Goal: Task Accomplishment & Management: Use online tool/utility

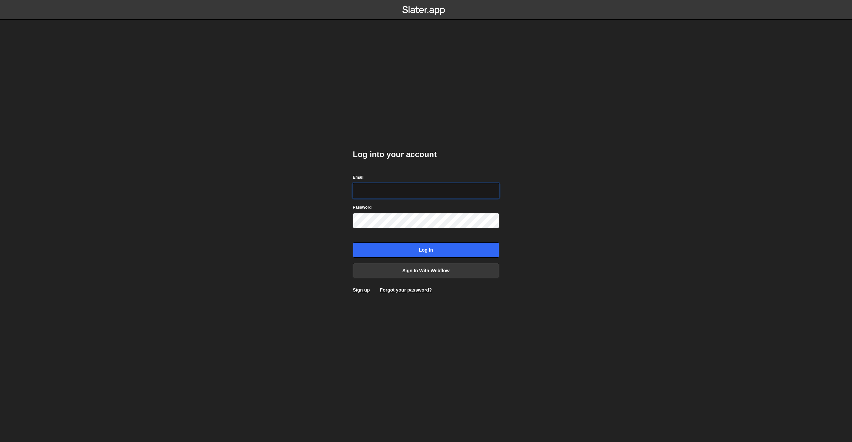
type input "[EMAIL_ADDRESS][PERSON_NAME][DOMAIN_NAME]"
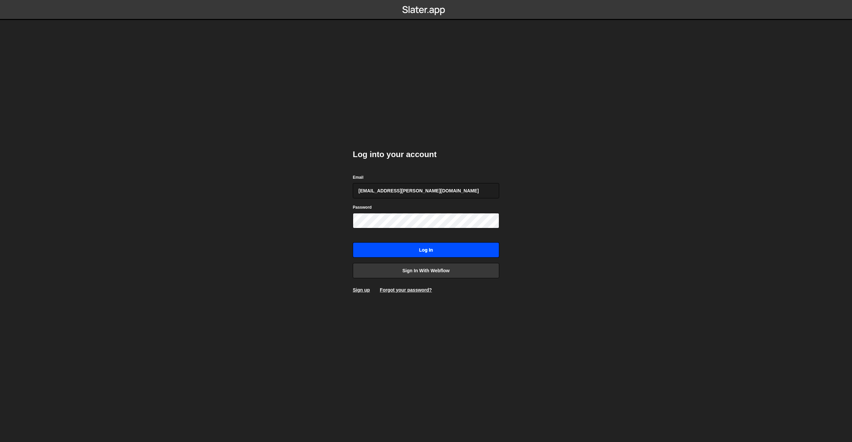
click at [422, 251] on input "Log in" at bounding box center [426, 249] width 146 height 15
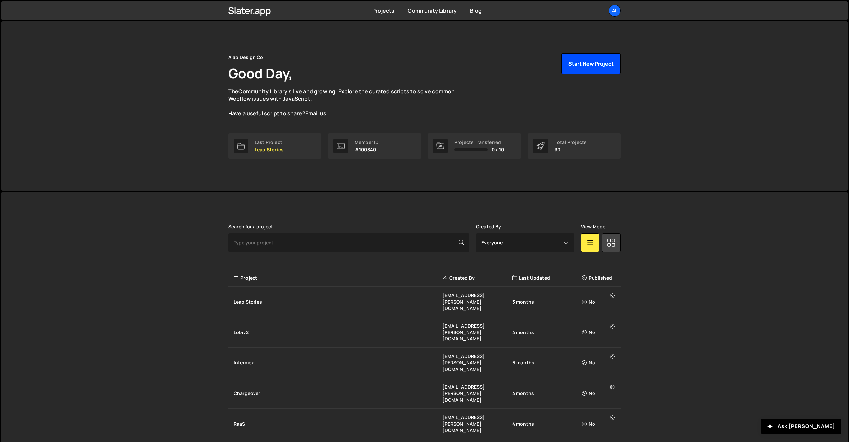
click at [585, 62] on button "Start New Project" at bounding box center [591, 63] width 60 height 21
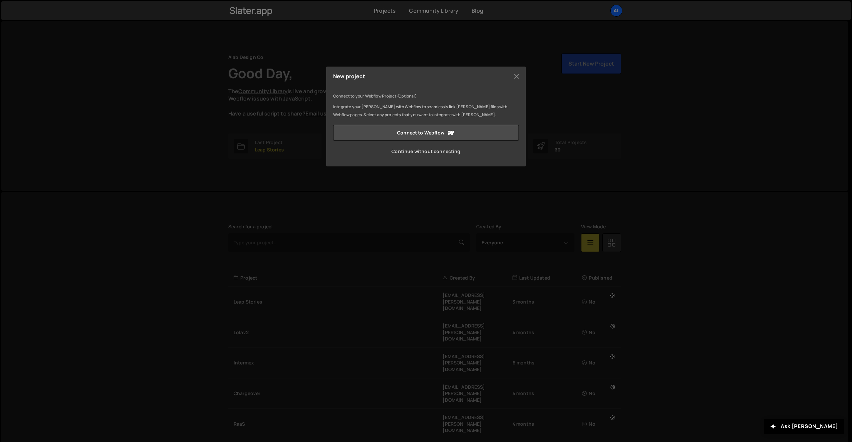
click at [435, 149] on link "Continue without connecting" at bounding box center [426, 151] width 186 height 16
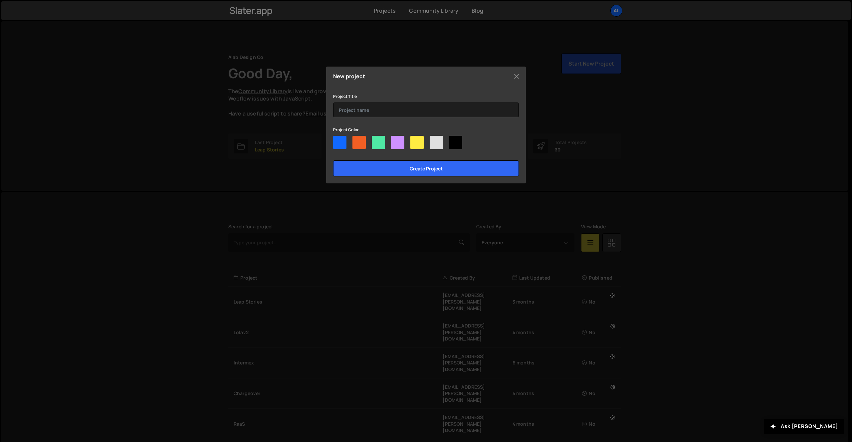
click at [341, 145] on div at bounding box center [339, 142] width 13 height 13
click at [337, 140] on input"] "radio" at bounding box center [335, 138] width 4 height 4
radio input"] "true"
click at [385, 109] on input "text" at bounding box center [426, 109] width 186 height 15
type input "Marymount"
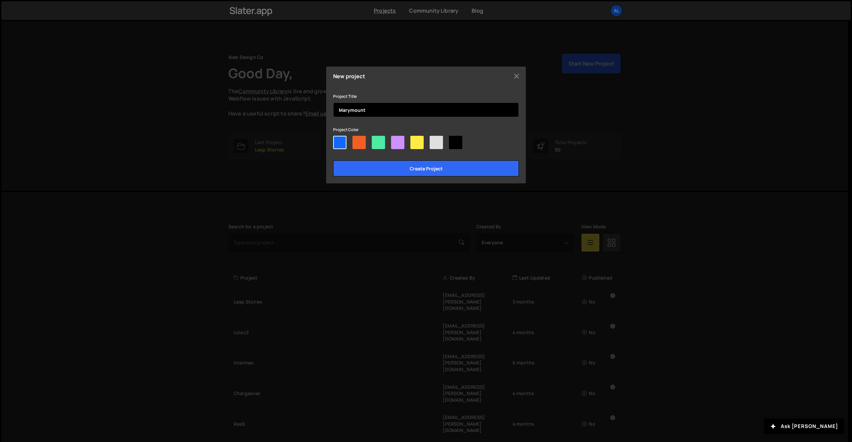
click at [333, 160] on input "Create project" at bounding box center [426, 168] width 186 height 16
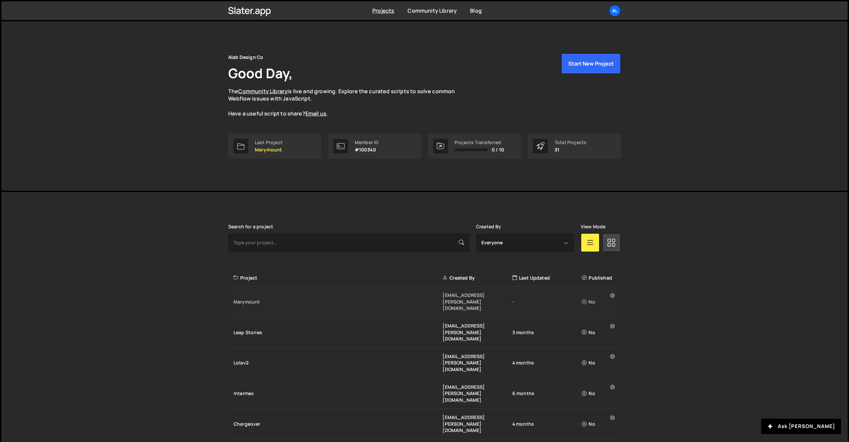
click at [248, 298] on div "Marymount" at bounding box center [337, 301] width 209 height 7
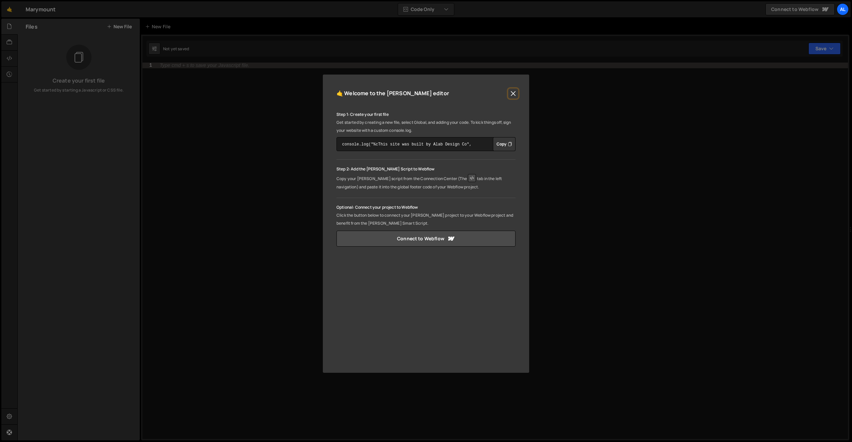
click at [515, 92] on button "Close" at bounding box center [513, 93] width 10 height 10
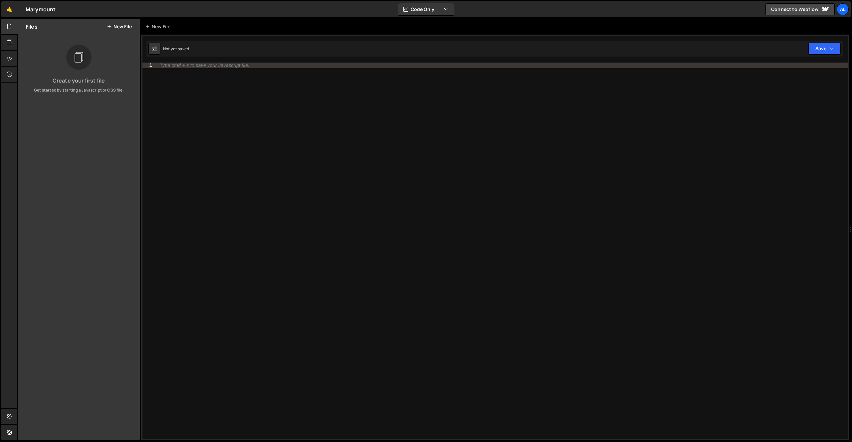
drag, startPoint x: 221, startPoint y: 114, endPoint x: 228, endPoint y: 121, distance: 10.1
click at [221, 114] on div "Type cmd + s to save your Javascript file." at bounding box center [501, 256] width 691 height 387
click at [116, 24] on button "New File" at bounding box center [119, 26] width 25 height 5
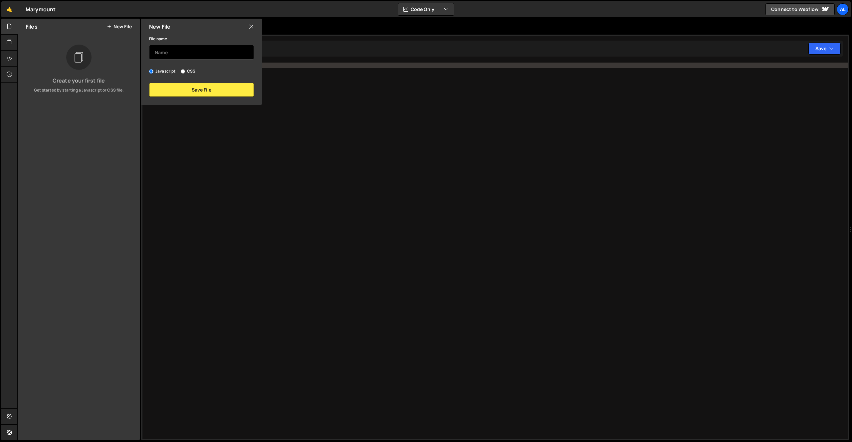
click at [175, 51] on input "text" at bounding box center [201, 52] width 105 height 15
type input "filterDropdown"
click at [188, 84] on button "Save File" at bounding box center [201, 90] width 105 height 14
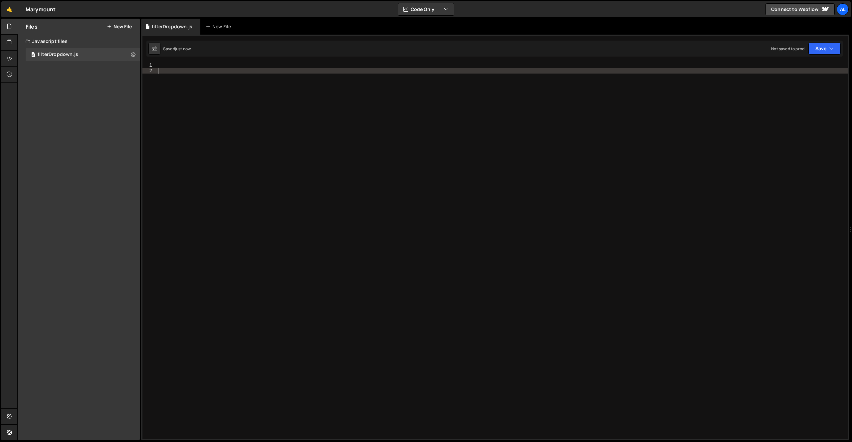
click at [240, 69] on div at bounding box center [501, 256] width 691 height 387
paste textarea "document.addEventListener('DOMContentLoaded', initFilterDropdown);"
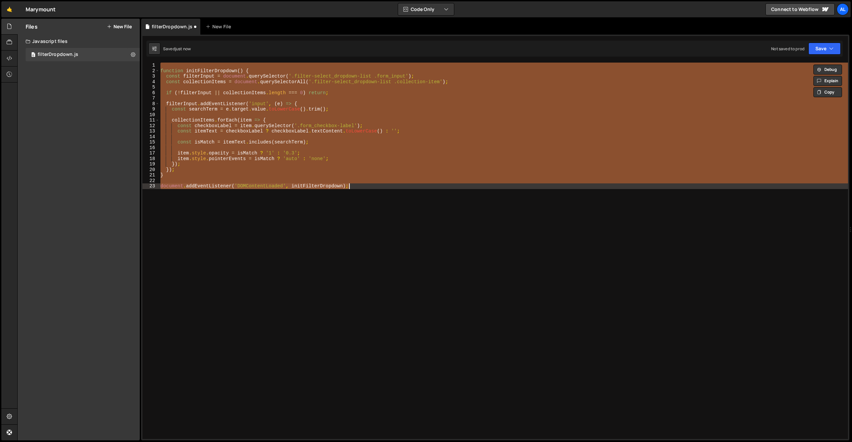
paste textarea
type textarea "document.addEventListener('DOMContentLoaded', initFilterDropdown);"
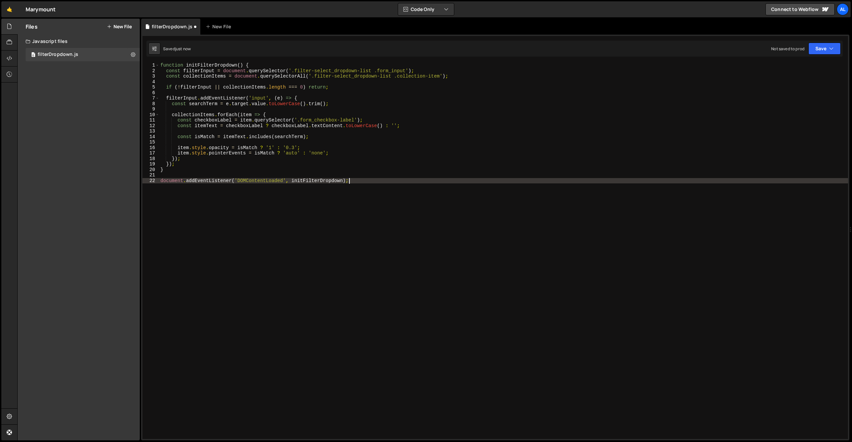
click at [270, 192] on div "function initFilterDropdown ( ) { const filterInput = document . querySelector …" at bounding box center [503, 256] width 689 height 387
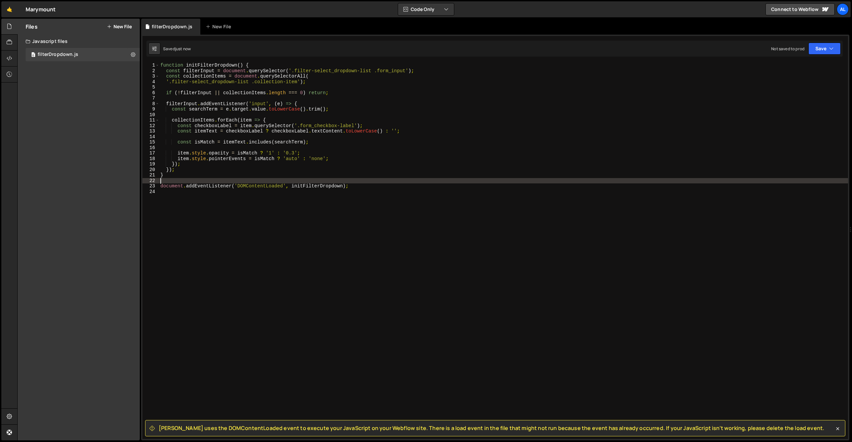
click at [351, 184] on div "function initFilterDropdown ( ) { const filterInput = document . querySelector …" at bounding box center [503, 256] width 689 height 387
type textarea "document.addEventListener('DOMContentLoaded', initFilterDropdown);"
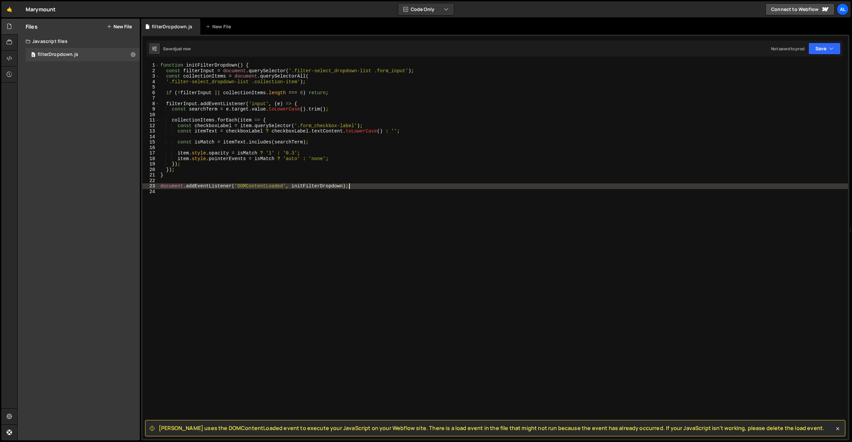
click at [285, 186] on div "function initFilterDropdown ( ) { const filterInput = document . querySelector …" at bounding box center [503, 256] width 689 height 387
drag, startPoint x: 333, startPoint y: 184, endPoint x: 153, endPoint y: 184, distance: 179.9
click at [153, 184] on div "document.addEventListener('DOMContentLoaded', initFilterDropdown); 1 2 3 4 5 6 …" at bounding box center [494, 251] width 705 height 376
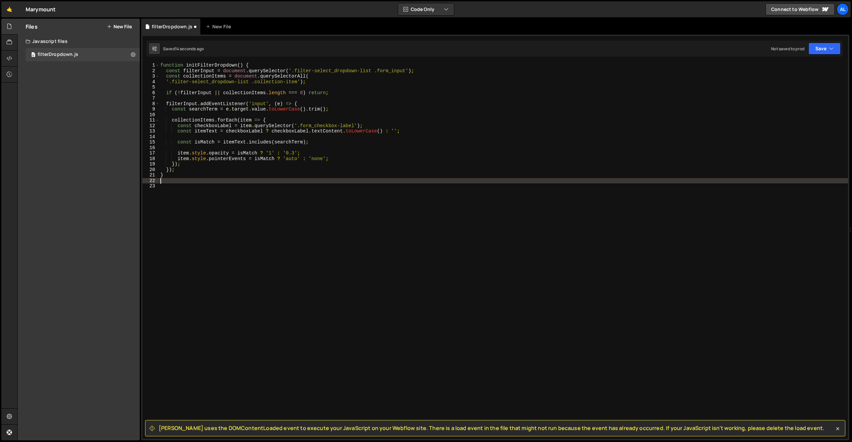
click at [242, 205] on div "function initFilterDropdown ( ) { const filterInput = document . querySelector …" at bounding box center [503, 256] width 689 height 387
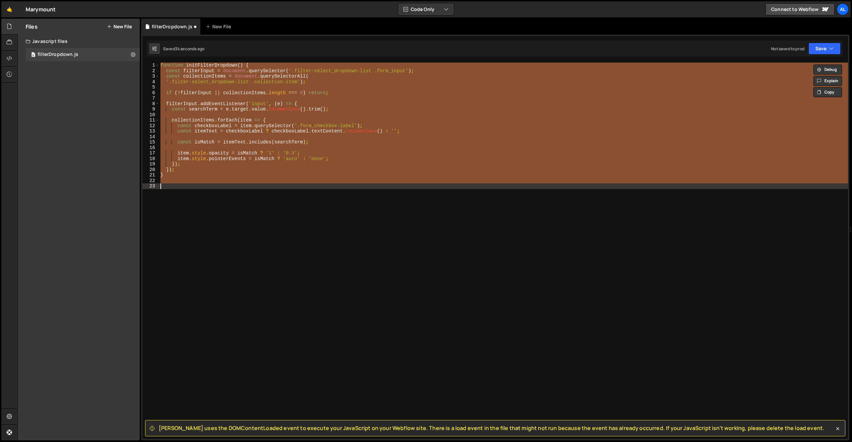
paste textarea "}"
type textarea "}"
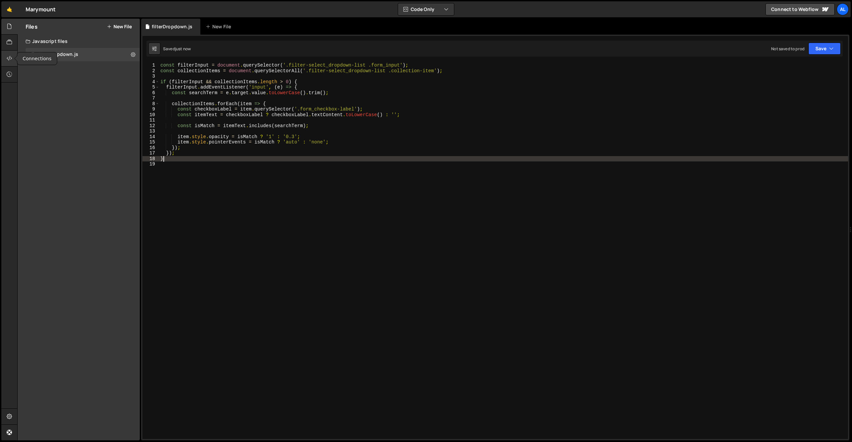
click at [9, 60] on icon at bounding box center [9, 58] width 5 height 7
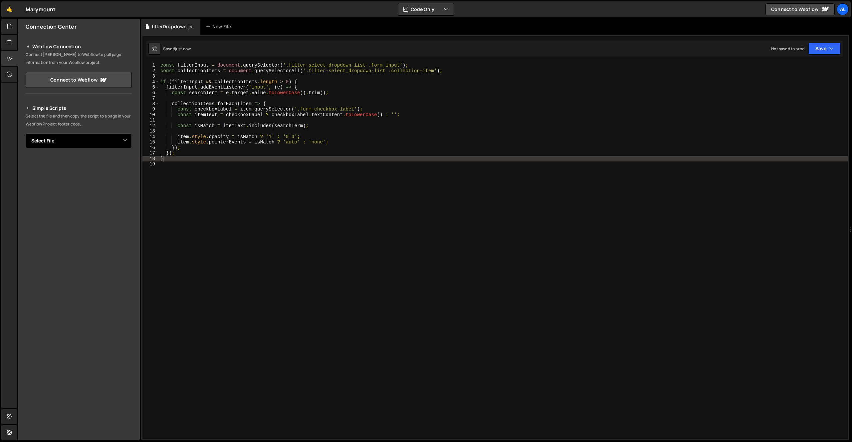
click at [116, 142] on select "Select File filterDropdown.js" at bounding box center [79, 140] width 106 height 15
select select "45075"
click at [26, 133] on select "Select File filterDropdown.js" at bounding box center [79, 140] width 106 height 15
click at [127, 166] on button "Button group with nested dropdown" at bounding box center [126, 163] width 9 height 14
click at [108, 185] on link "Copy Production js" at bounding box center [103, 185] width 55 height 9
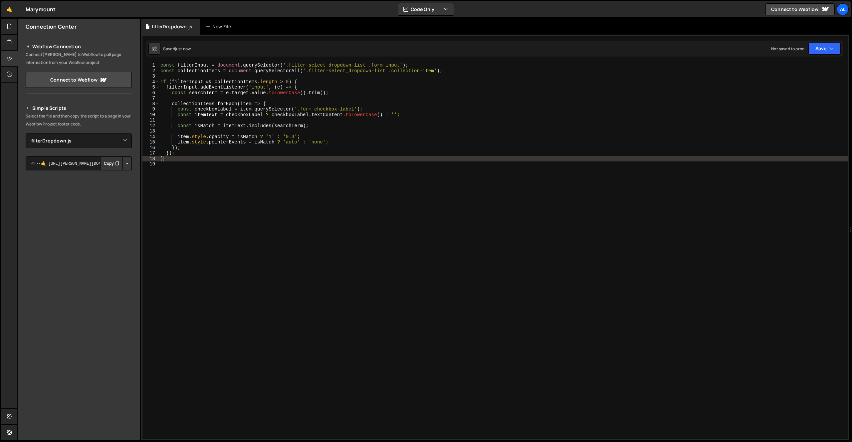
click at [126, 165] on button "Button group with nested dropdown" at bounding box center [126, 163] width 9 height 14
click at [113, 177] on link "Copy Staging js" at bounding box center [103, 175] width 55 height 9
drag, startPoint x: 200, startPoint y: 210, endPoint x: 193, endPoint y: 169, distance: 42.2
click at [200, 211] on div "const filterInput = document . querySelector ( '.filter-select_dropdown-list .f…" at bounding box center [503, 256] width 689 height 387
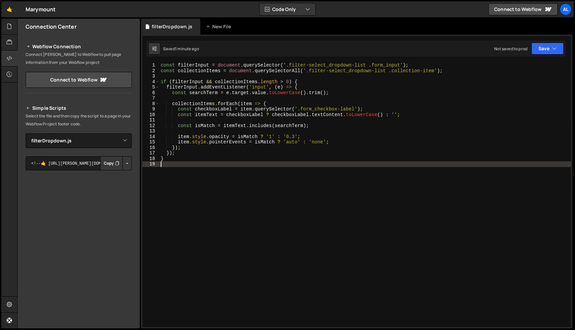
click at [233, 171] on div "const filterInput = document . querySelector ( '.filter-select_dropdown-list .f…" at bounding box center [364, 200] width 411 height 275
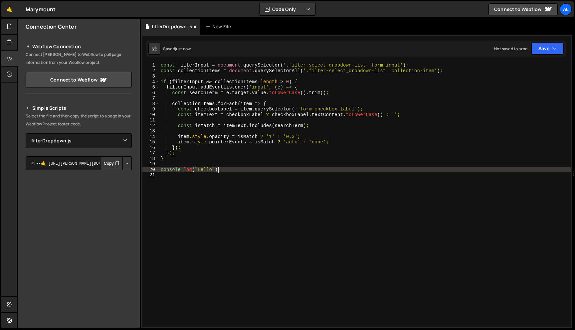
scroll to position [0, 4]
type textarea "console.log("Hello");"
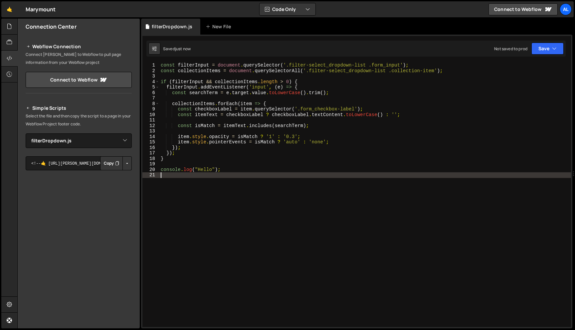
click at [228, 178] on div "const filterInput = document . querySelector ( '.filter-select_dropdown-list .f…" at bounding box center [364, 200] width 411 height 275
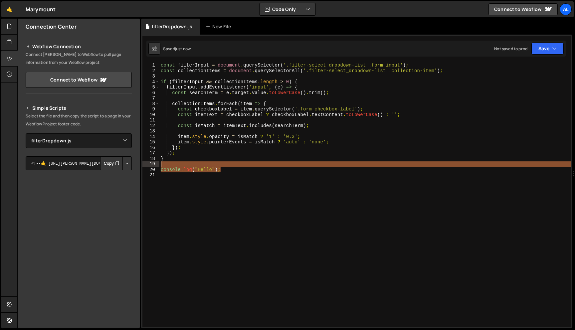
drag, startPoint x: 164, startPoint y: 167, endPoint x: 118, endPoint y: 166, distance: 45.6
click at [118, 166] on div "Files New File Create your first file Get started by starting a Javascript or C…" at bounding box center [295, 174] width 557 height 310
type textarea "console.log("Hello");"
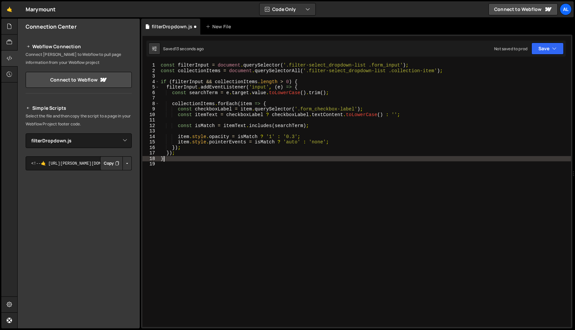
drag, startPoint x: 390, startPoint y: 81, endPoint x: 395, endPoint y: 79, distance: 5.5
click at [390, 81] on div "const filterInput = document . querySelector ( '.filter-select_dropdown-list .f…" at bounding box center [364, 200] width 411 height 275
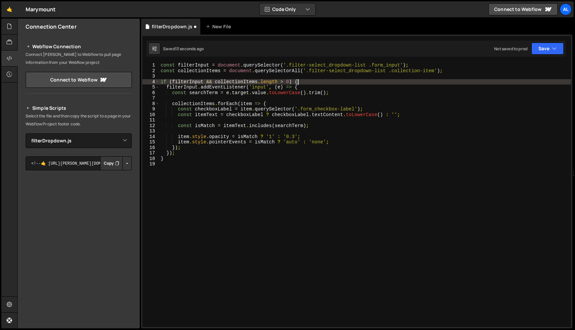
click at [407, 73] on div "const filterInput = document . querySelector ( '.filter-select_dropdown-list .f…" at bounding box center [364, 200] width 411 height 275
type textarea "const collectionItems = document.querySelectorAll('.filter-select_dropdown-list…"
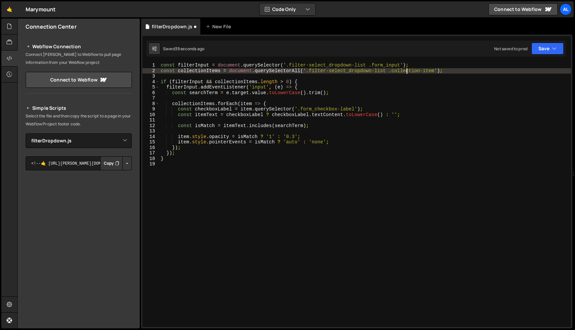
click at [400, 78] on div "const filterInput = document . querySelector ( '.filter-select_dropdown-list .f…" at bounding box center [364, 200] width 411 height 275
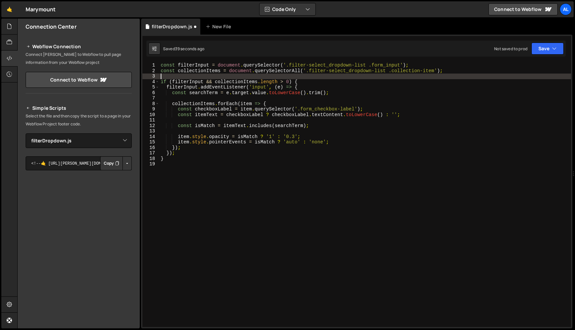
click at [394, 71] on div "const filterInput = document . querySelector ( '.filter-select_dropdown-list .f…" at bounding box center [364, 200] width 411 height 275
type textarea "const collectionItems = document.querySelectorAll('.filter-select_dropdown-list…"
click at [410, 74] on div "const filterInput = document . querySelector ( '.filter-select_dropdown-list .f…" at bounding box center [364, 200] width 411 height 275
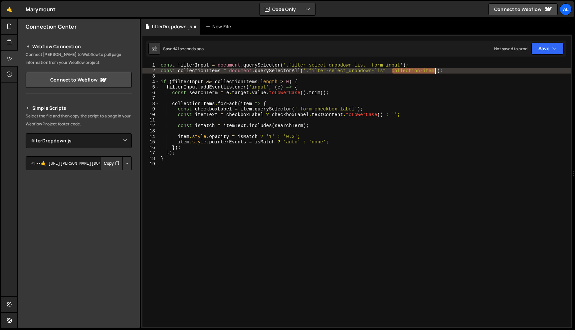
drag, startPoint x: 393, startPoint y: 71, endPoint x: 435, endPoint y: 70, distance: 42.3
click at [435, 70] on div "const filterInput = document . querySelector ( '.filter-select_dropdown-list .f…" at bounding box center [364, 200] width 411 height 275
click at [394, 80] on div "const filterInput = document . querySelector ( '.filter-select_dropdown-list .f…" at bounding box center [364, 200] width 411 height 275
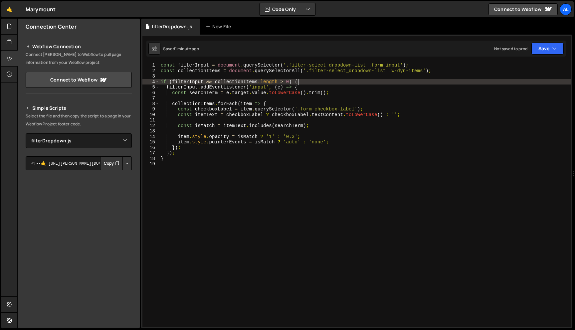
scroll to position [0, 9]
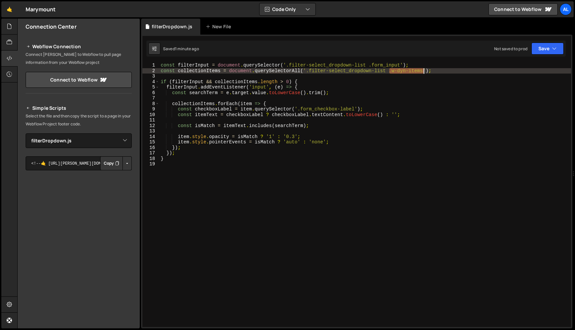
drag, startPoint x: 389, startPoint y: 70, endPoint x: 436, endPoint y: 74, distance: 46.7
click at [423, 72] on div "const filterInput = document . querySelector ( '.filter-select_dropdown-list .f…" at bounding box center [364, 200] width 411 height 275
type textarea "const collectionItems = document.querySelectorAll('.filter-select_dropdown-list…"
click at [300, 199] on div "const filterInput = document . querySelector ( '.filter-select_dropdown-list .f…" at bounding box center [364, 200] width 411 height 275
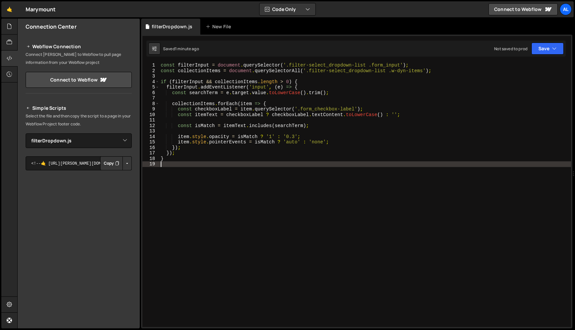
scroll to position [0, 0]
click at [293, 180] on div "const filterInput = document . querySelector ( '.filter-select_dropdown-list .f…" at bounding box center [364, 200] width 411 height 275
type textarea "}"
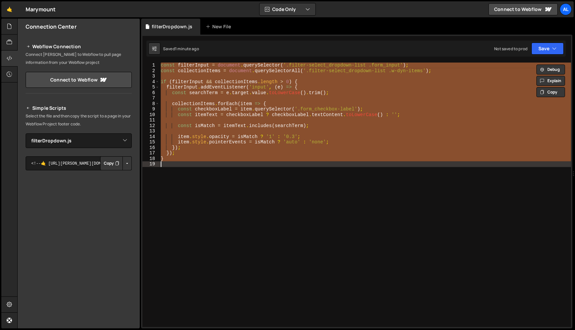
click at [368, 203] on div "const filterInput = document . querySelector ( '.filter-select_dropdown-list .f…" at bounding box center [364, 195] width 411 height 264
paste textarea
type textarea "}"
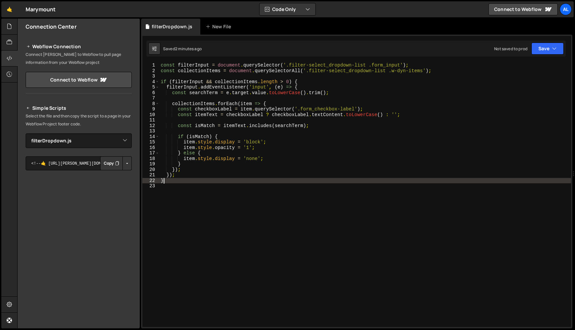
click at [336, 217] on div "const filterInput = document . querySelector ( '.filter-select_dropdown-list .f…" at bounding box center [364, 200] width 411 height 275
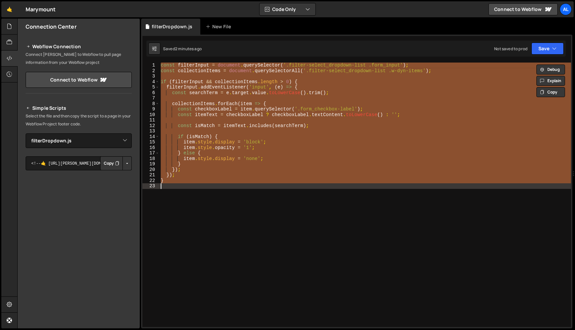
paste textarea
type textarea "}"
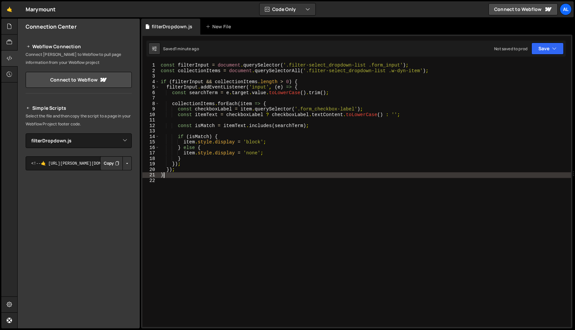
click at [410, 239] on div "const filterInput = document . querySelector ( '.filter-select_dropdown-list .f…" at bounding box center [364, 200] width 411 height 275
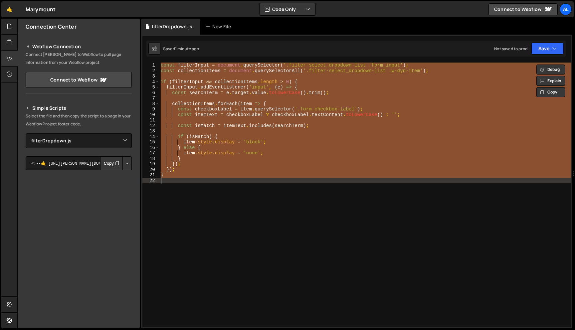
paste textarea
type textarea "}"
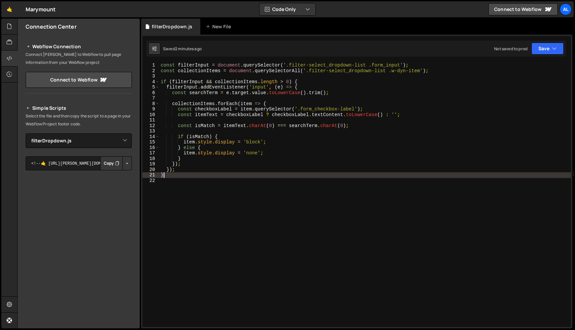
click at [219, 187] on div "const filterInput = document . querySelector ( '.filter-select_dropdown-list .f…" at bounding box center [364, 200] width 411 height 275
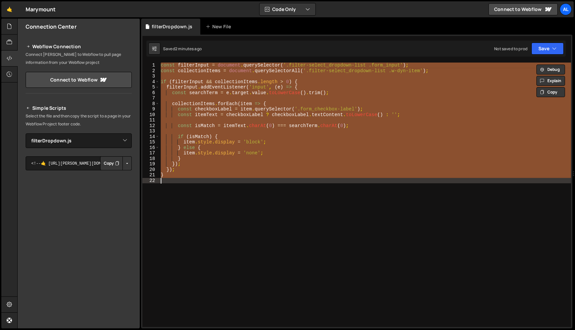
paste textarea "updateFacetCount();"
type textarea "updateFacetCount();"
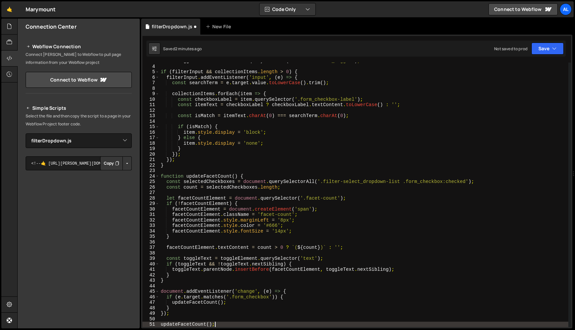
scroll to position [15, 0]
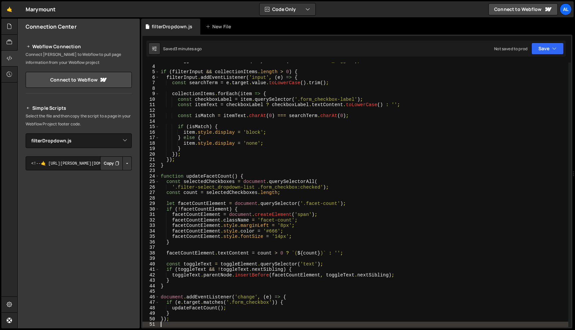
click at [322, 214] on div "const toggleElement = document . querySelector ( '.filter-select_toggle' ) ; if…" at bounding box center [363, 195] width 409 height 275
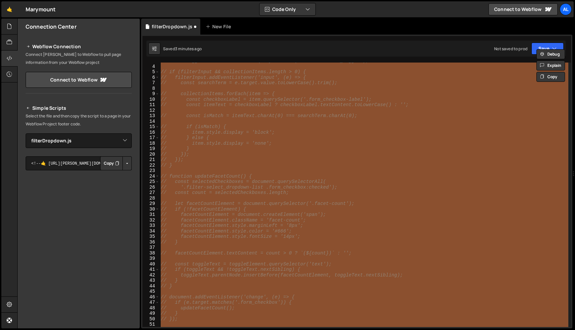
click at [354, 195] on div "// const toggleElement = document.querySelector('.filter-select_toggle'); // if…" at bounding box center [363, 195] width 409 height 264
type textarea "// const count = selectedCheckboxes.length;"
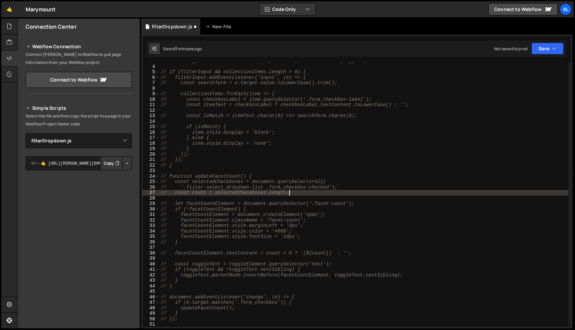
scroll to position [156, 0]
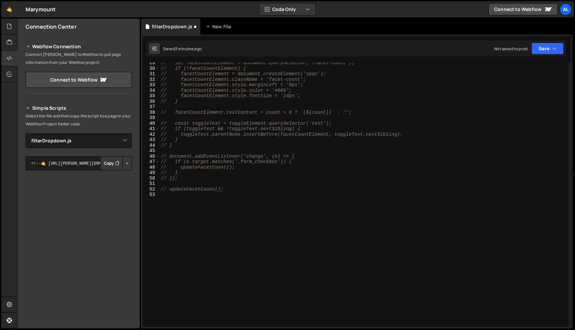
click at [328, 211] on div "// let facetCountElement = document.querySelector('.facet-count'); // if (!face…" at bounding box center [363, 197] width 409 height 275
paste textarea "updateFacetCount();"
type textarea "updateFacetCount();"
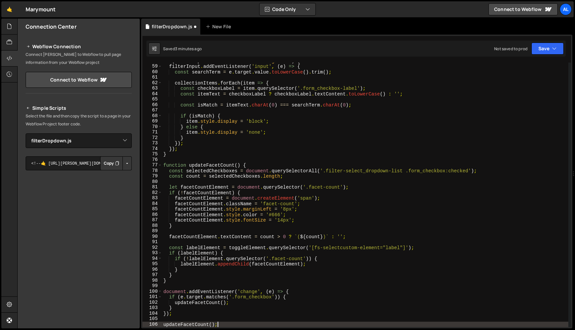
scroll to position [317, 0]
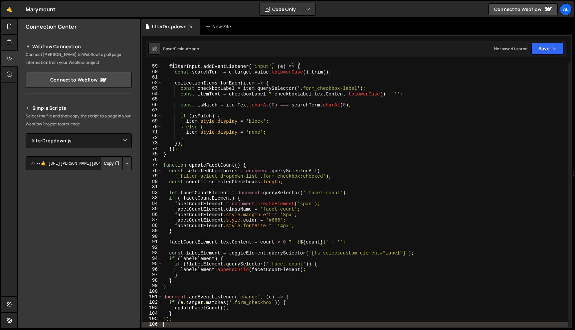
click at [337, 116] on div "if ( filterInput && collectionItems . length > 0 ) { filterInput . addEventList…" at bounding box center [365, 195] width 406 height 275
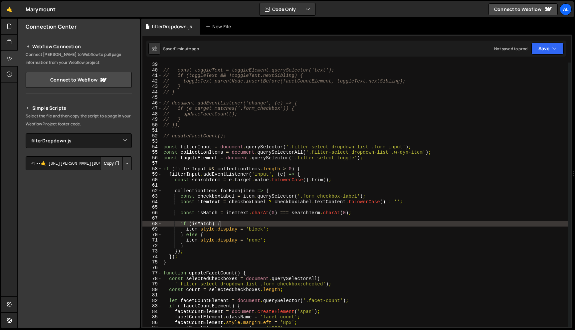
scroll to position [209, 0]
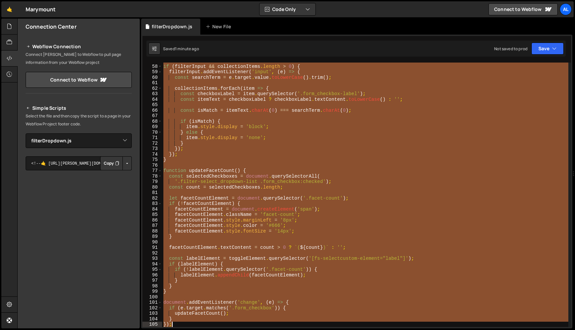
drag, startPoint x: 164, startPoint y: 145, endPoint x: 393, endPoint y: 267, distance: 259.4
click at [413, 326] on div "if ( filterInput && collectionItems . length > 0 ) { filterInput . addEventList…" at bounding box center [365, 195] width 406 height 275
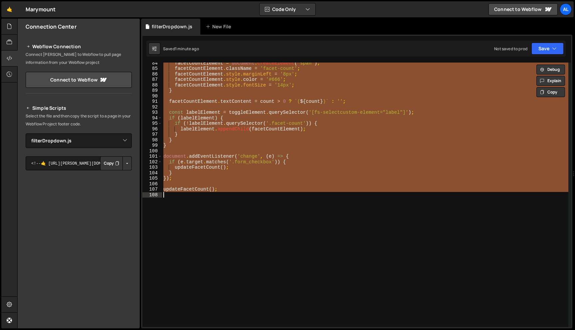
scroll to position [458, 0]
paste textarea
type textarea "updateFacetCount();"
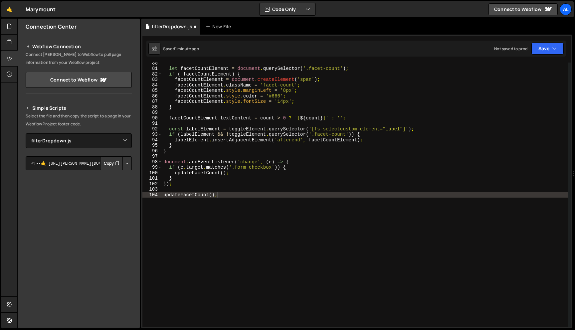
scroll to position [436, 0]
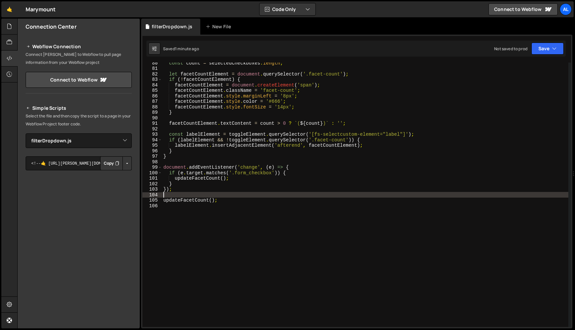
click at [221, 190] on div "const count = selectedCheckboxes . length ; let facetCountElement = document . …" at bounding box center [365, 197] width 406 height 275
type textarea "});"
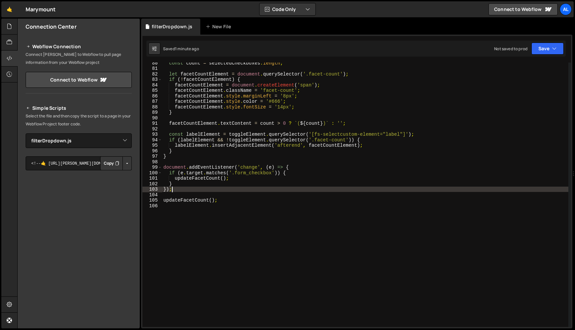
click at [222, 207] on div "const count = selectedCheckboxes . length ; let facetCountElement = document . …" at bounding box center [365, 197] width 406 height 275
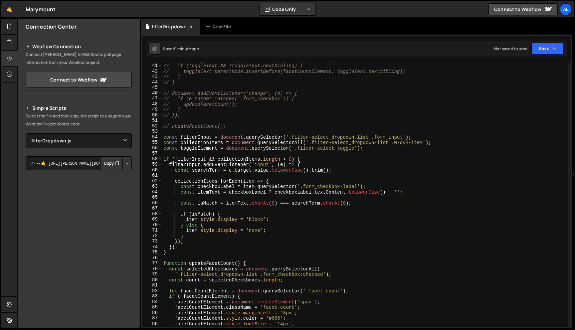
scroll to position [166, 0]
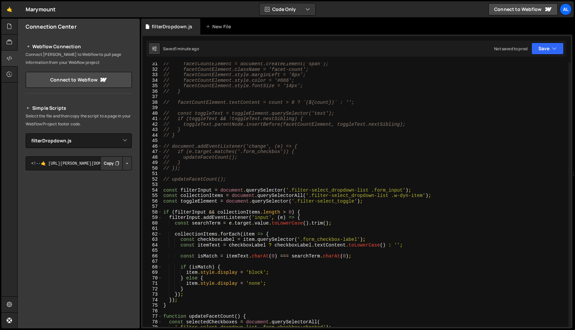
click at [162, 191] on div "54" at bounding box center [152, 191] width 20 height 6
click at [165, 191] on div "// facetCountElement = document.createElement('span'); // facetCountElement.cla…" at bounding box center [365, 198] width 406 height 275
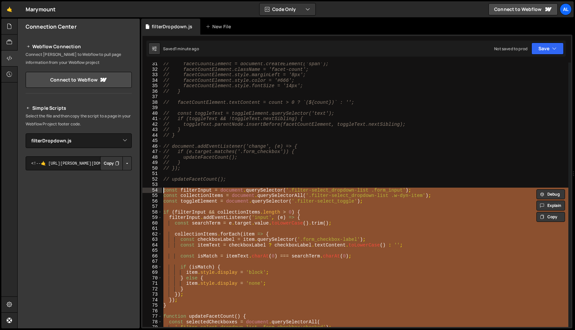
paste textarea "updateFacetCount("
type textarea "updateFacetCount();"
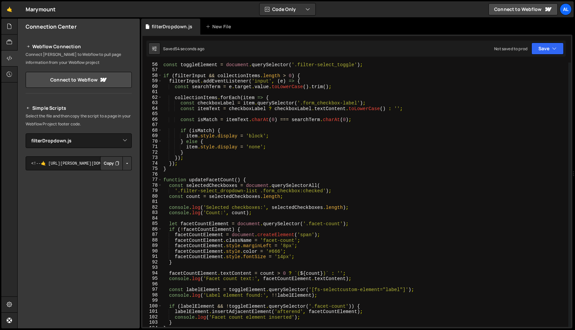
scroll to position [255, 0]
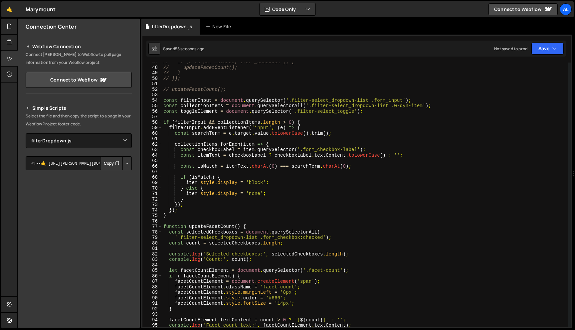
click at [167, 111] on div "// if (e.target.matches('.form_checkbox')) { // updateFacetCount(); // } // });…" at bounding box center [365, 196] width 406 height 275
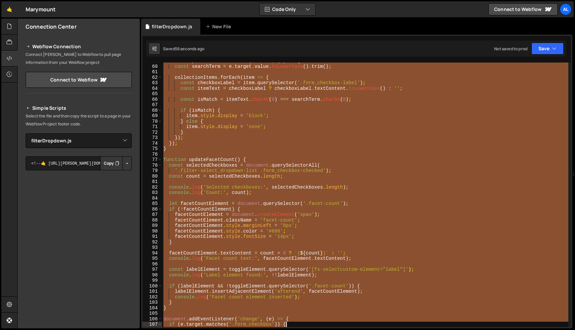
scroll to position [361, 0]
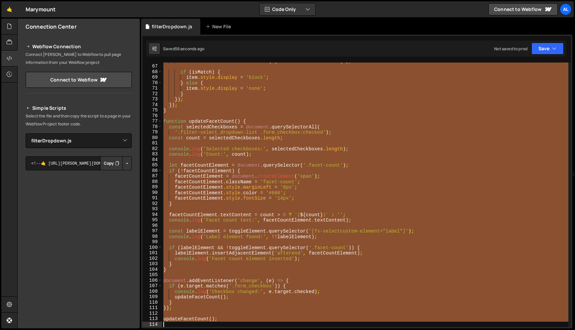
drag, startPoint x: 162, startPoint y: 99, endPoint x: 297, endPoint y: 301, distance: 242.8
click at [289, 330] on div "Hold on a sec... Are you certain you wish to leave this page? Any changes you'v…" at bounding box center [287, 165] width 575 height 330
paste textarea
type textarea "updateFacetCount();"
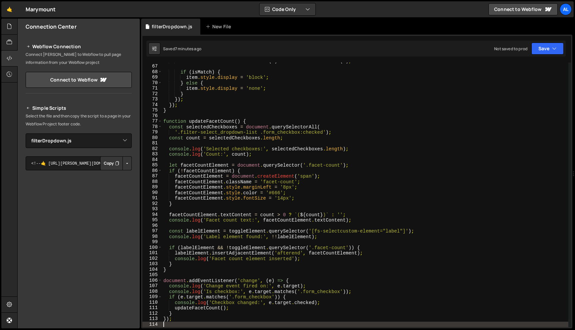
click at [295, 190] on div "const isMatch = itemText . charAt ( 0 ) === searchTerm . charAt ( 0 ) ; if ( is…" at bounding box center [365, 195] width 406 height 275
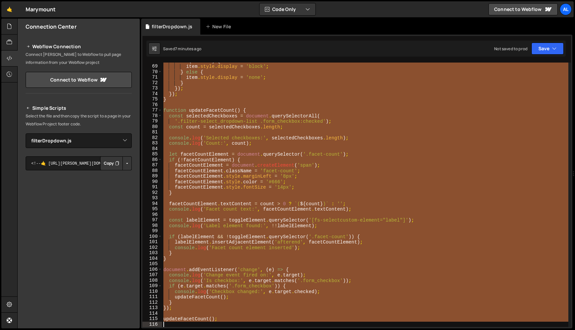
scroll to position [372, 0]
drag, startPoint x: 163, startPoint y: 172, endPoint x: 336, endPoint y: 306, distance: 217.9
click at [344, 330] on div "Hold on a sec... Are you certain you wish to leave this page? Any changes you'v…" at bounding box center [287, 165] width 575 height 330
paste textarea
type textarea "updateFacetCount();"
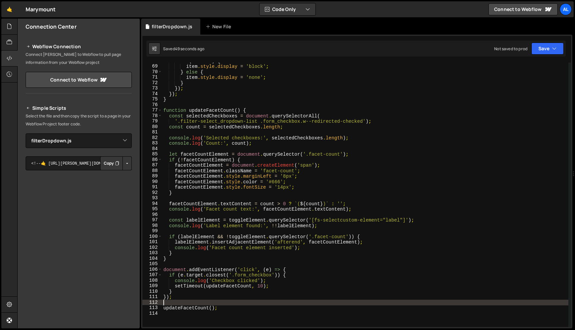
click at [229, 306] on div "if ( isMatch ) { item . style . display = 'block' ; } else { item . style . dis…" at bounding box center [365, 195] width 406 height 275
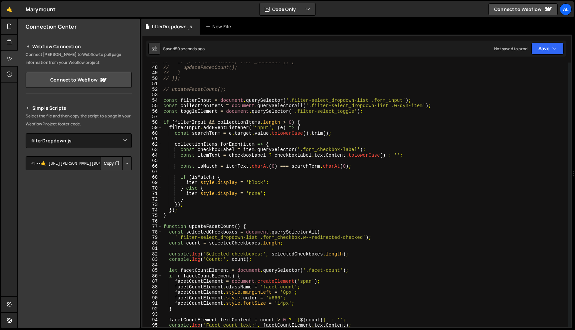
scroll to position [203, 0]
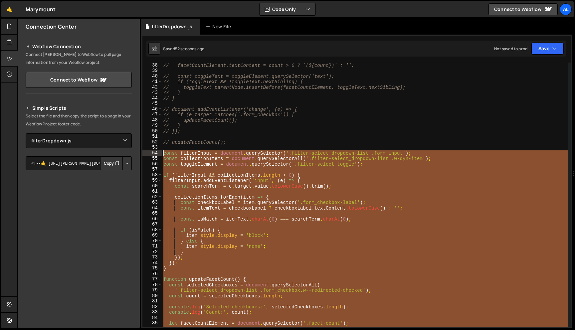
click at [164, 153] on div "// facetCountElement.textContent = count > 0 ? `(${count})` : ''; // const togg…" at bounding box center [365, 200] width 406 height 275
paste textarea "updateFacetCount("
type textarea "updateFacetCount();"
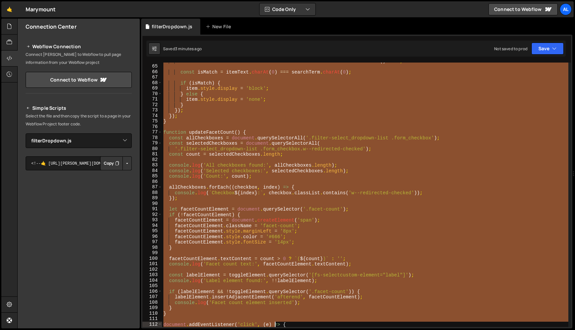
scroll to position [394, 0]
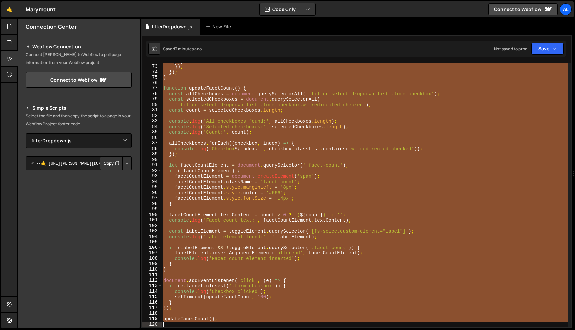
drag, startPoint x: 164, startPoint y: 135, endPoint x: 275, endPoint y: 330, distance: 224.2
click at [275, 330] on div "Hold on a sec... Are you certain you wish to leave this page? Any changes you'v…" at bounding box center [287, 165] width 575 height 330
paste textarea
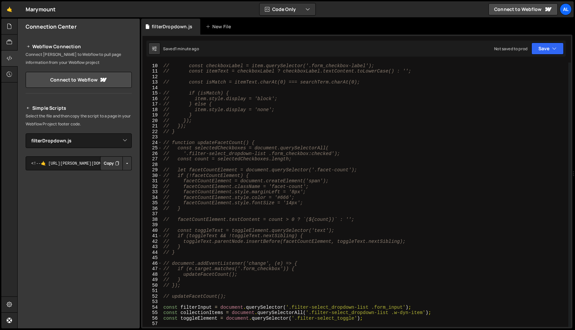
scroll to position [99, 0]
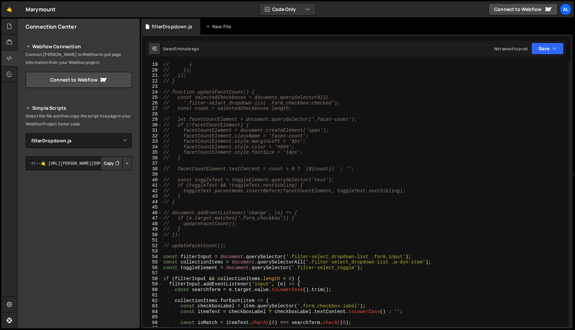
click at [243, 245] on div "// } // }); // }); // } // function updateFacetCount() { // const selectedCheck…" at bounding box center [365, 199] width 406 height 275
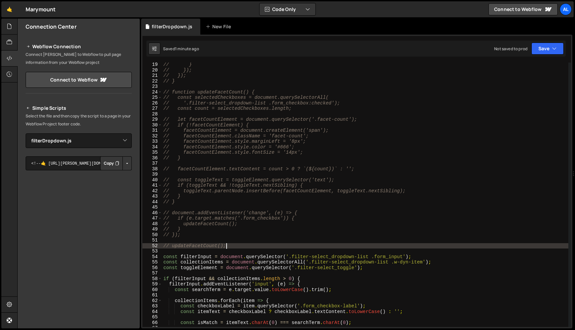
scroll to position [0, 0]
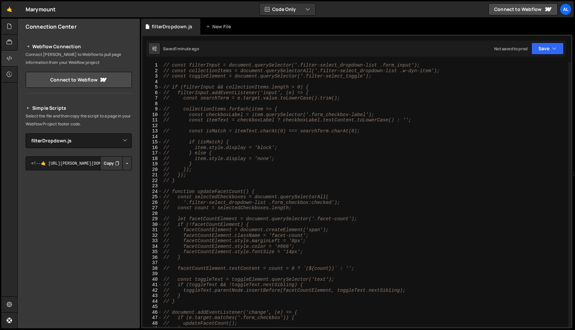
click at [164, 64] on div "// const filterInput = document.querySelector('.filter-select_dropdown-list .fo…" at bounding box center [365, 200] width 406 height 275
type textarea "// const filterInput = document.querySelector('.filter-select_dropdown-list .fo…"
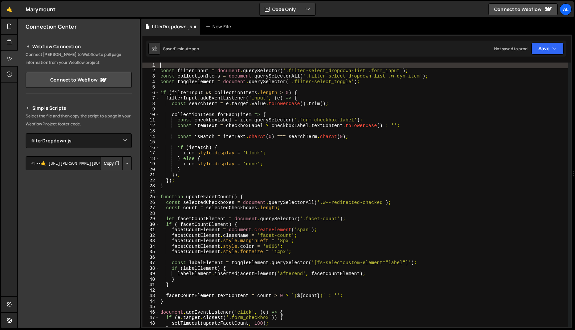
type textarea "const filterInput = document.querySelector('.filter-select_dropdown-list .form_…"
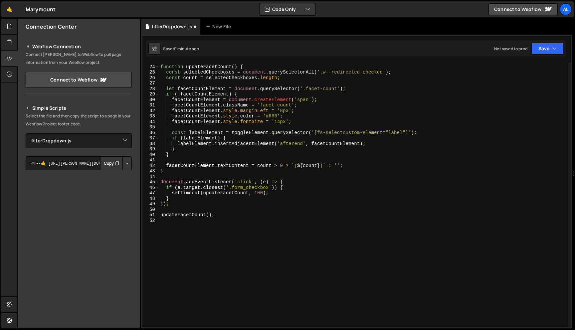
scroll to position [150, 0]
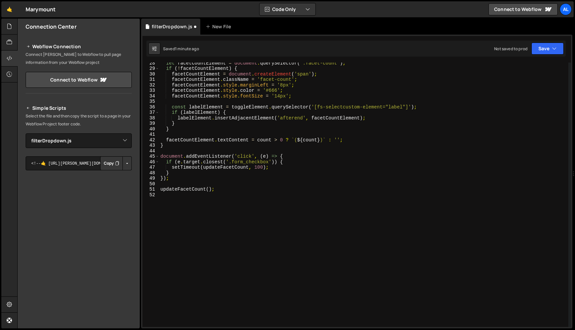
click at [216, 199] on div "let facetCountElement = document . querySelector ( '.facet-count' ) ; if ( ! fa…" at bounding box center [363, 197] width 409 height 275
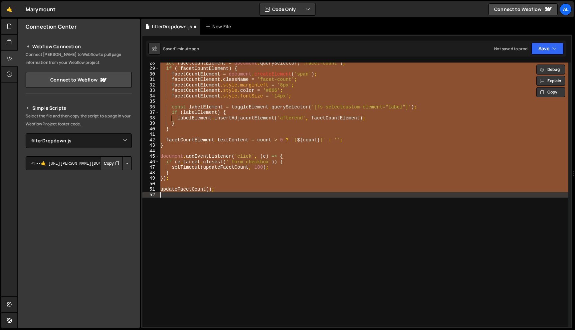
type textarea "// updateFacetCount();"
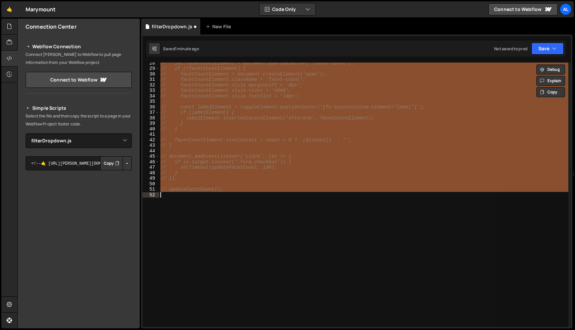
click at [216, 199] on div "// let facetCountElement = document.querySelector('.facet-count'); // if (!face…" at bounding box center [363, 195] width 409 height 264
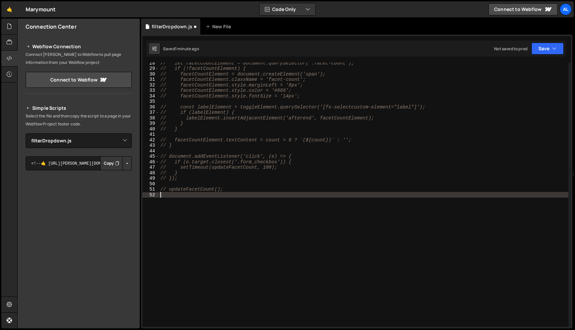
paste textarea "updateFacetCount();"
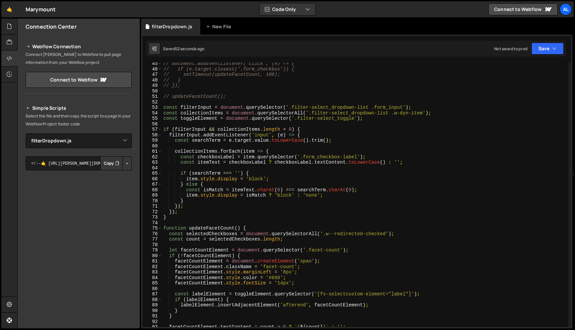
scroll to position [192, 0]
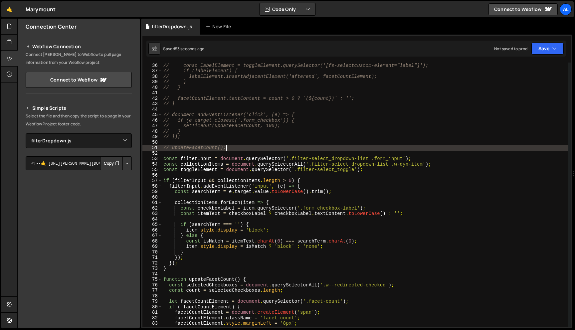
click at [231, 146] on div "// const labelElement = toggleElement.querySelector('[fs-selectcustom-element="…" at bounding box center [365, 194] width 406 height 275
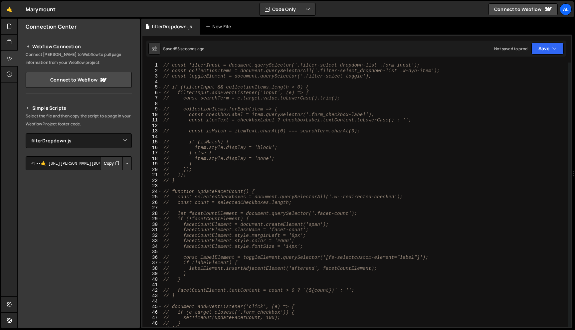
click at [164, 64] on div "// const filterInput = document.querySelector('.filter-select_dropdown-list .fo…" at bounding box center [365, 200] width 406 height 275
type textarea "// const filterInput = document.querySelector('.filter-select_dropdown-list .fo…"
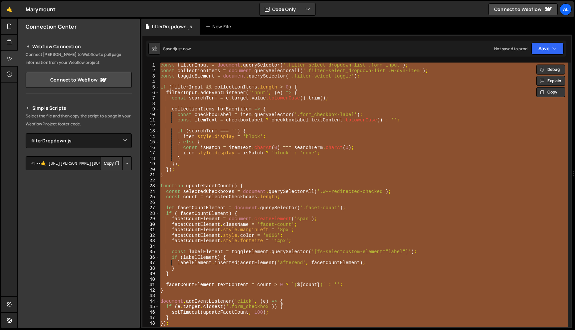
type textarea "// updateFacetCount();"
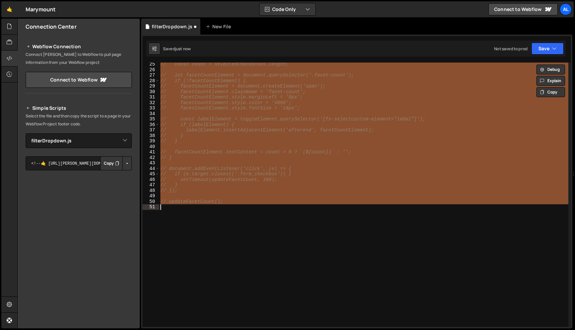
scroll to position [145, 0]
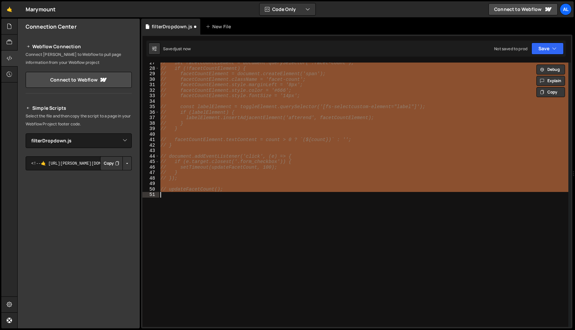
click at [300, 242] on div "// let facetCountElement = document.querySelector('.facet-count'); // if (!face…" at bounding box center [363, 195] width 409 height 264
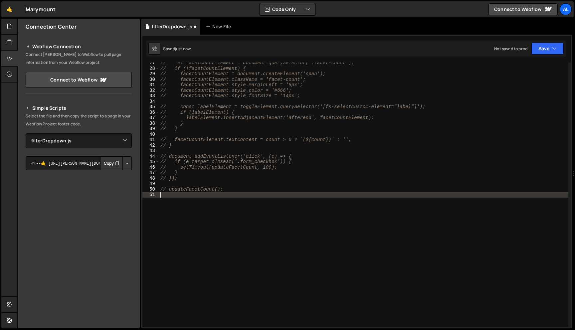
paste textarea "updateFacetCount();"
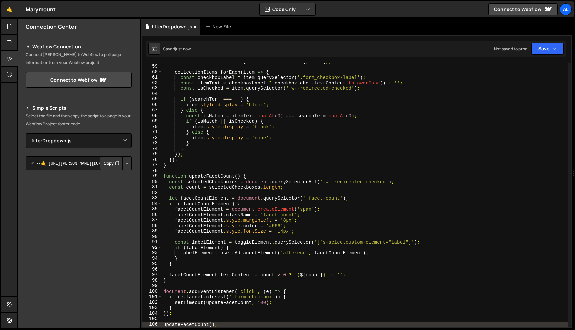
scroll to position [317, 0]
type textarea "updateFacetCount();"
